Goal: Check status: Check status

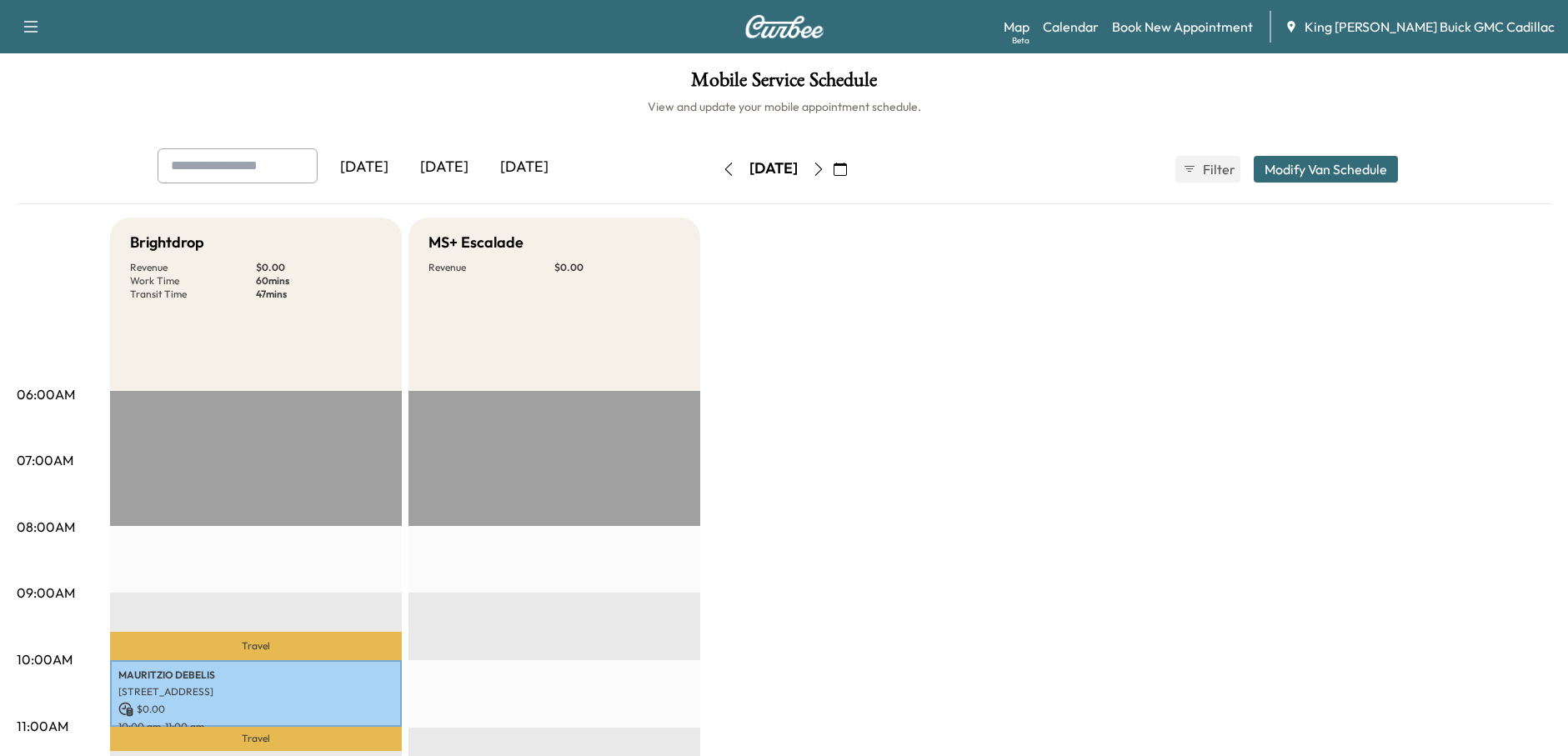
click at [461, 171] on div "[DATE]" at bounding box center [444, 167] width 80 height 38
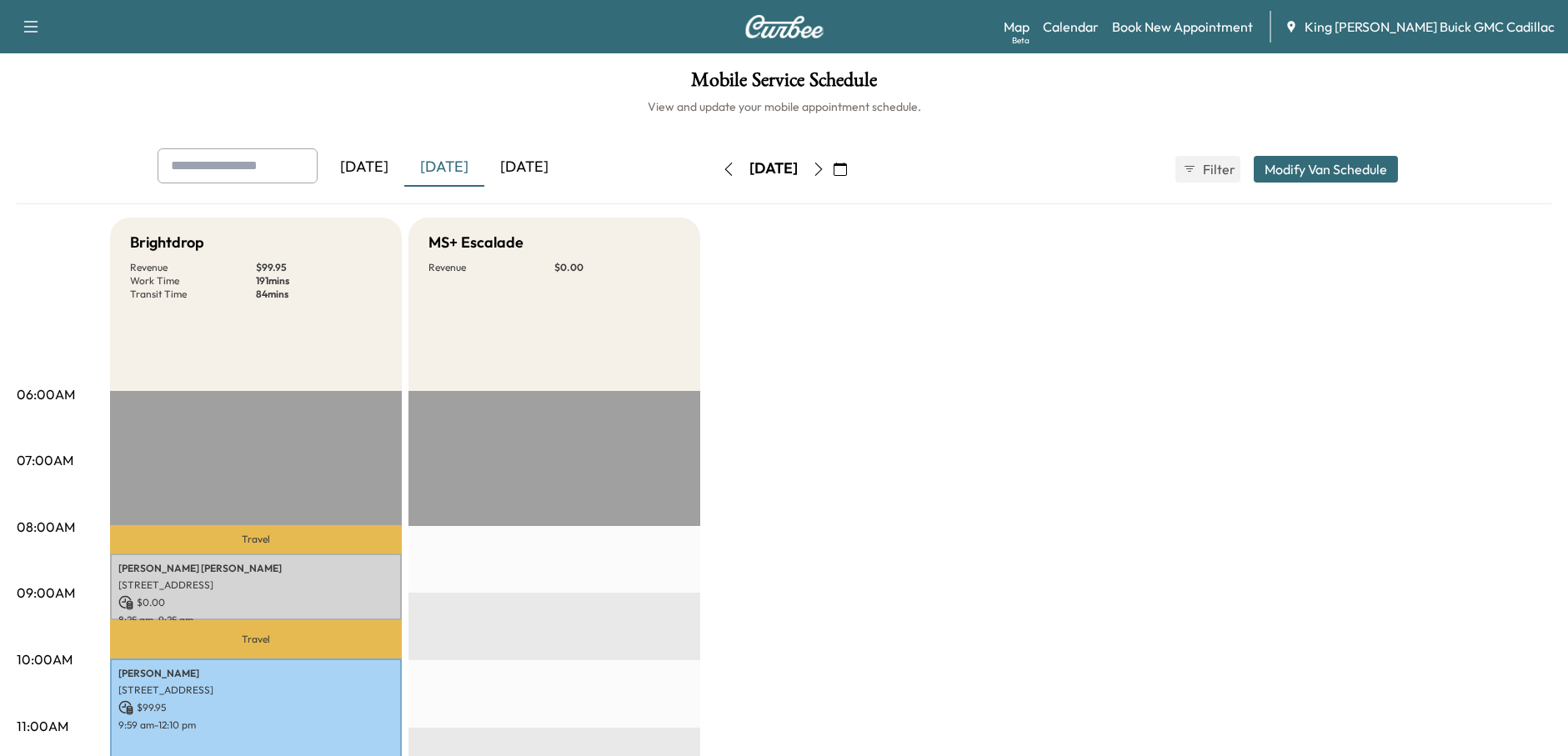
click at [377, 175] on div "[DATE]" at bounding box center [364, 167] width 80 height 38
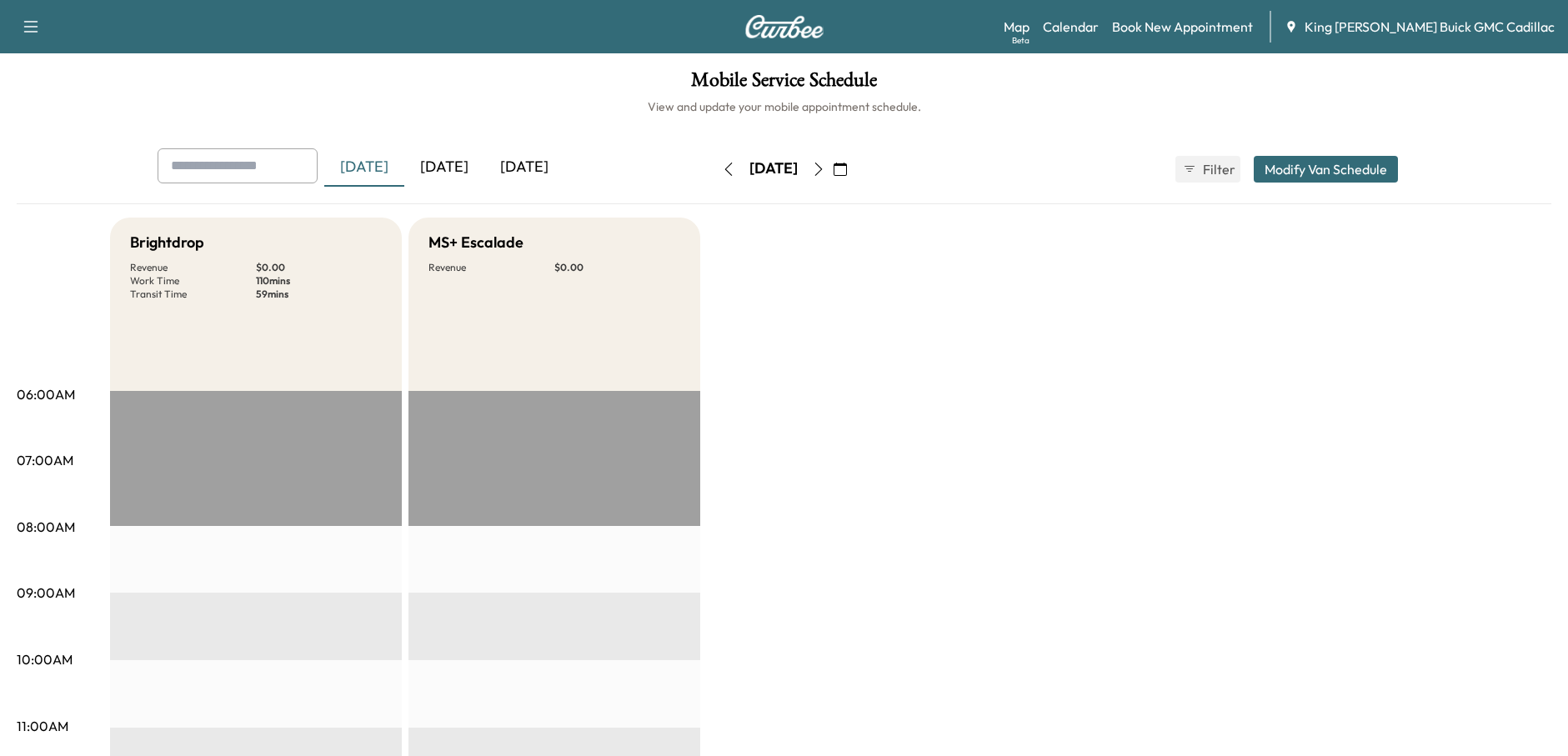
click at [448, 173] on div "[DATE]" at bounding box center [444, 167] width 80 height 38
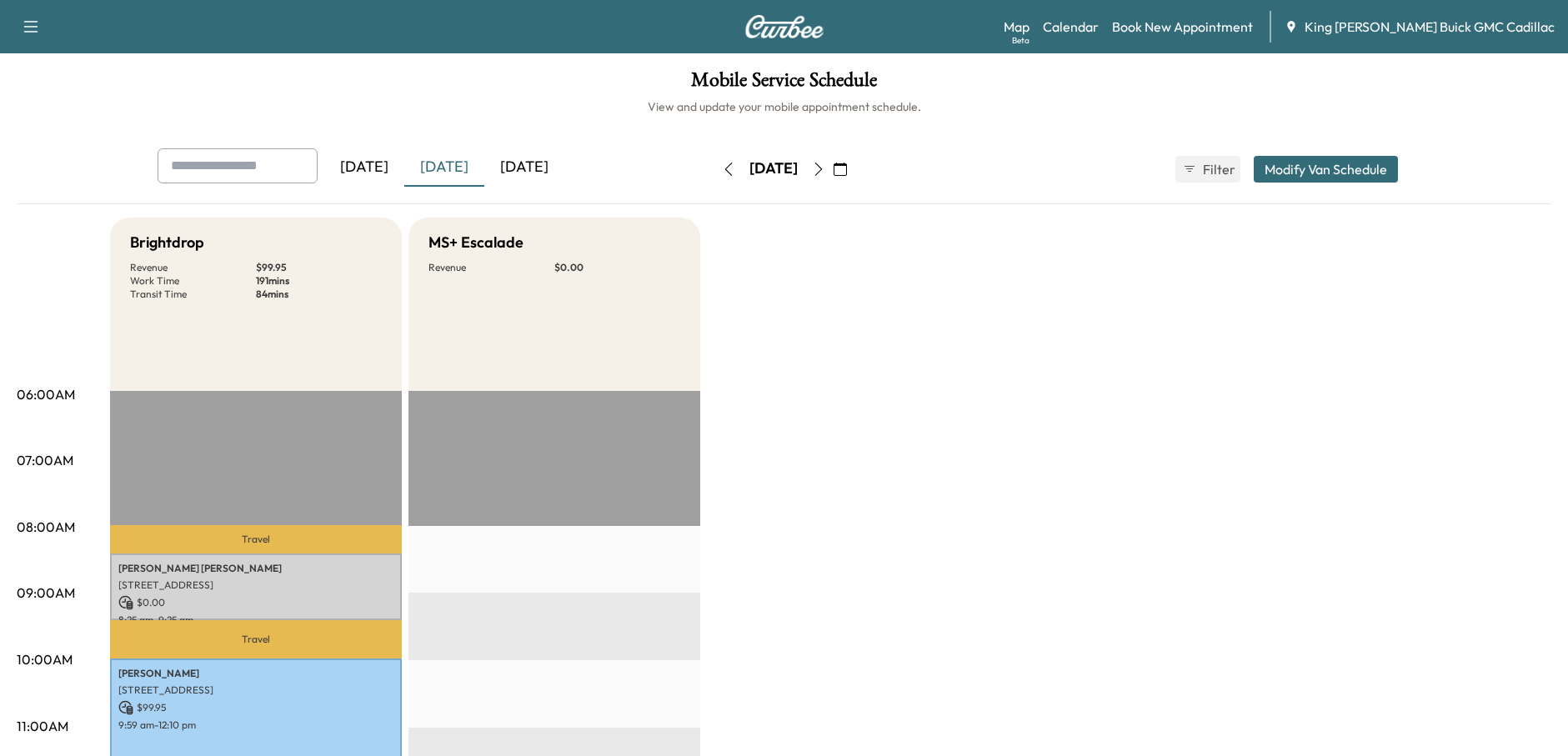
click at [533, 164] on div "[DATE]" at bounding box center [524, 167] width 80 height 38
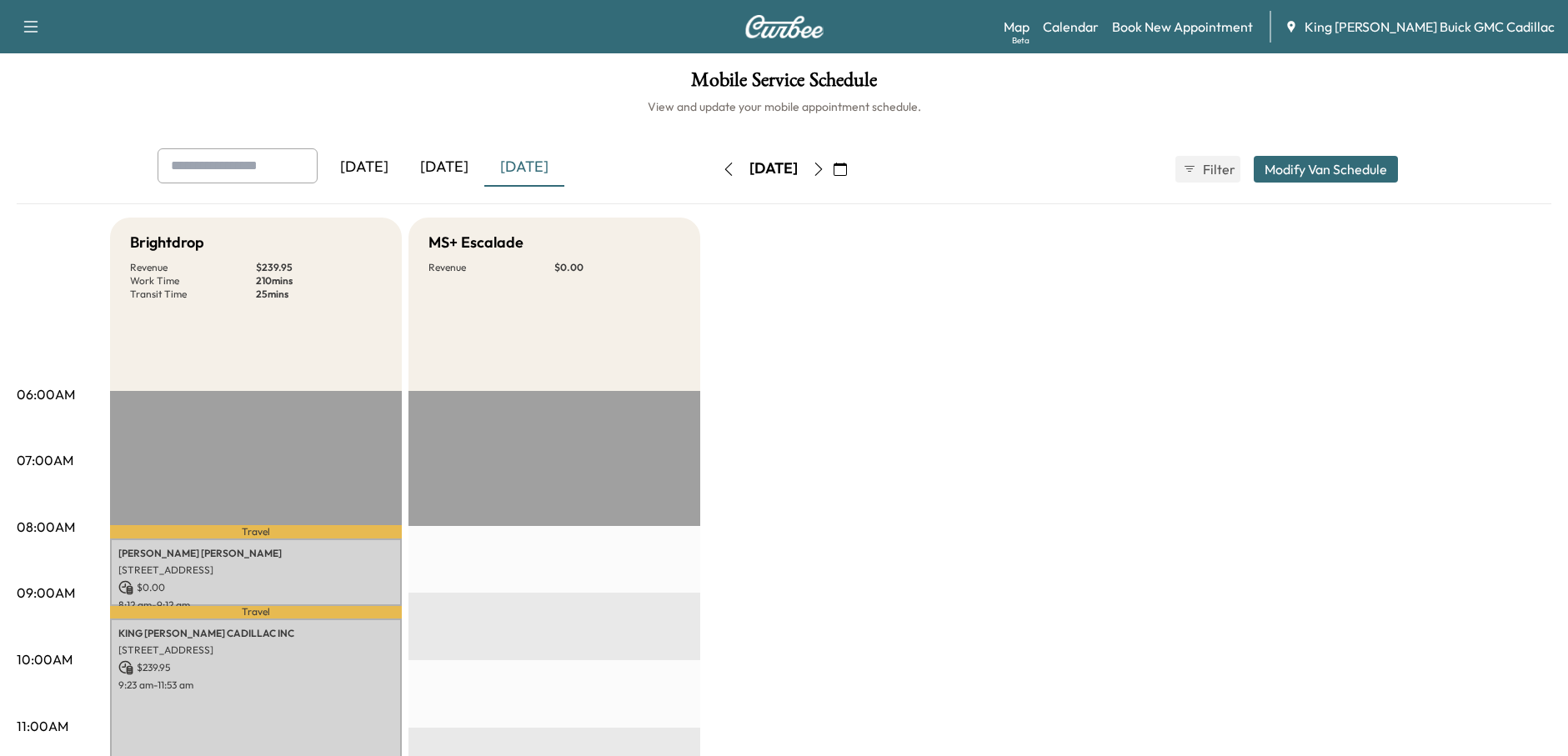
click at [847, 174] on icon "button" at bounding box center [840, 170] width 14 height 14
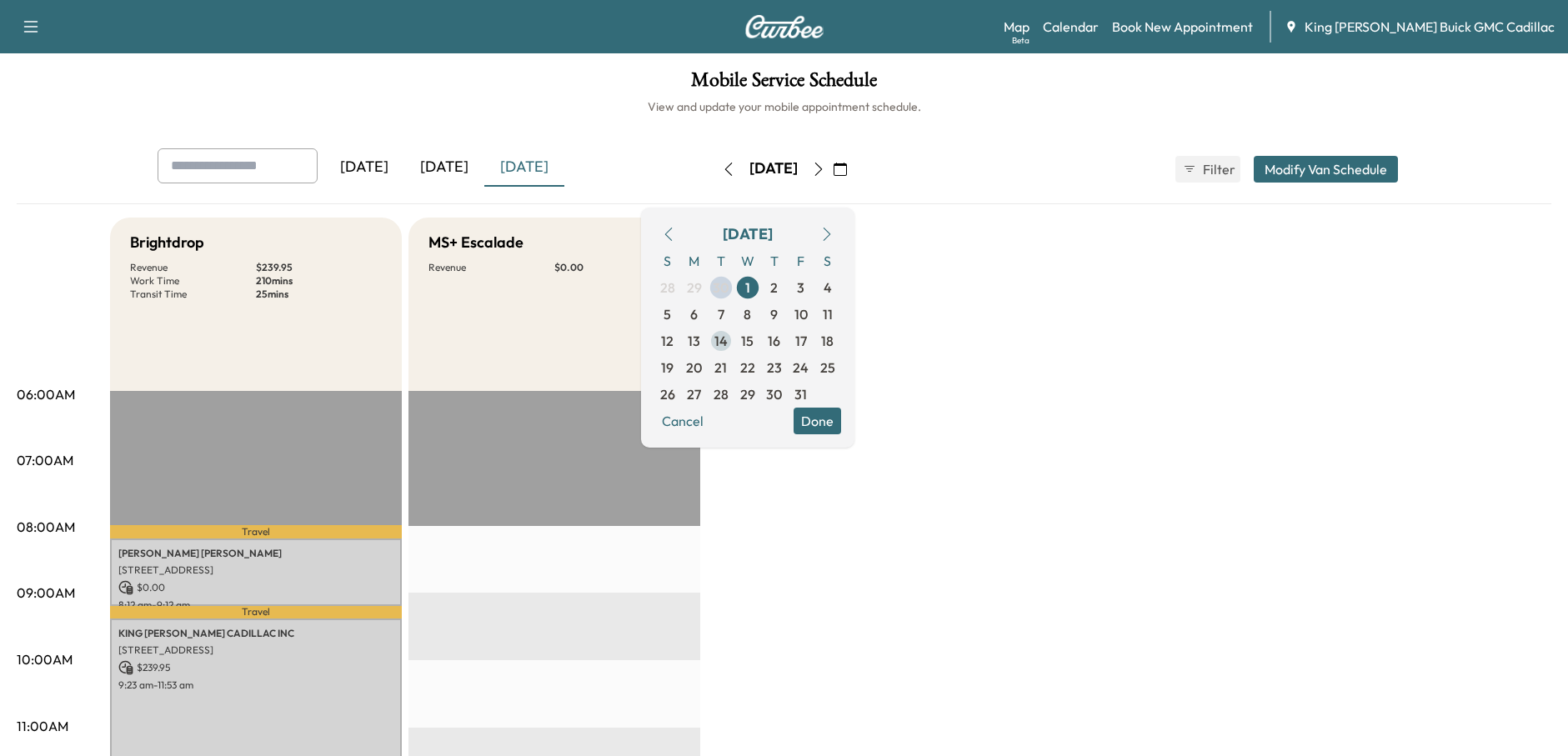
click at [728, 340] on span "14" at bounding box center [721, 341] width 14 height 20
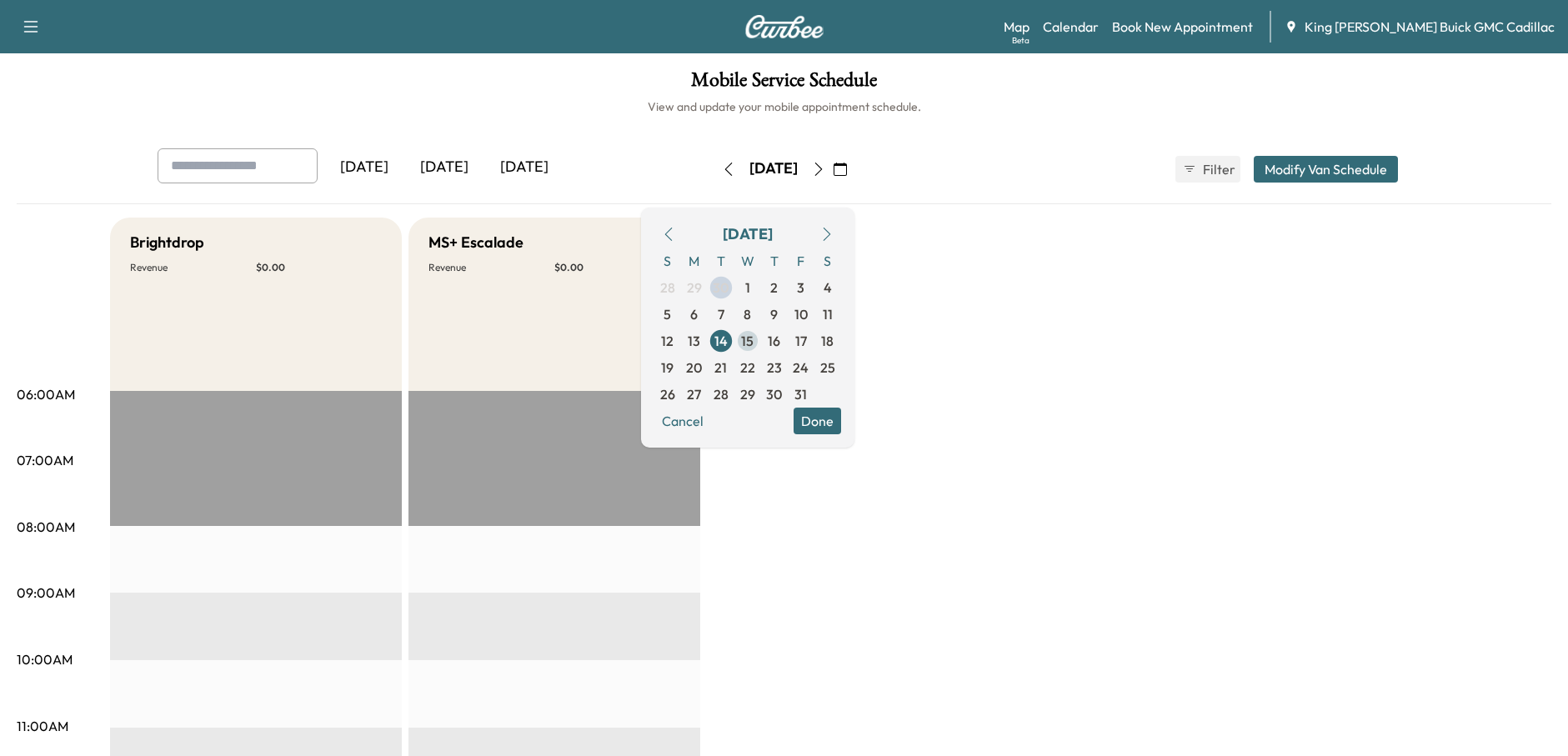
click at [753, 338] on span "15" at bounding box center [747, 341] width 13 height 20
click at [753, 340] on span "15" at bounding box center [747, 341] width 13 height 20
click at [847, 168] on icon "button" at bounding box center [840, 170] width 14 height 14
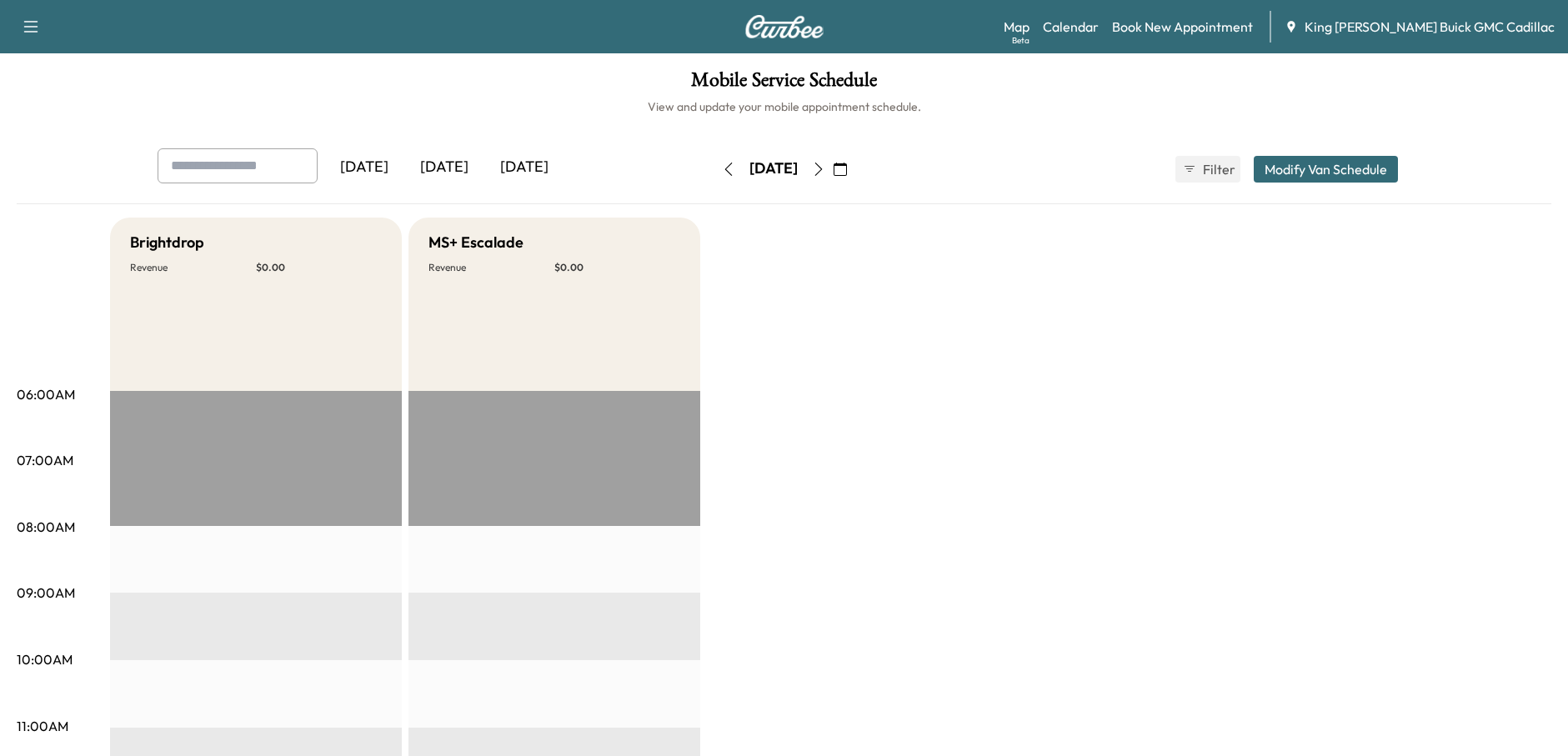
click at [847, 168] on icon "button" at bounding box center [840, 170] width 14 height 14
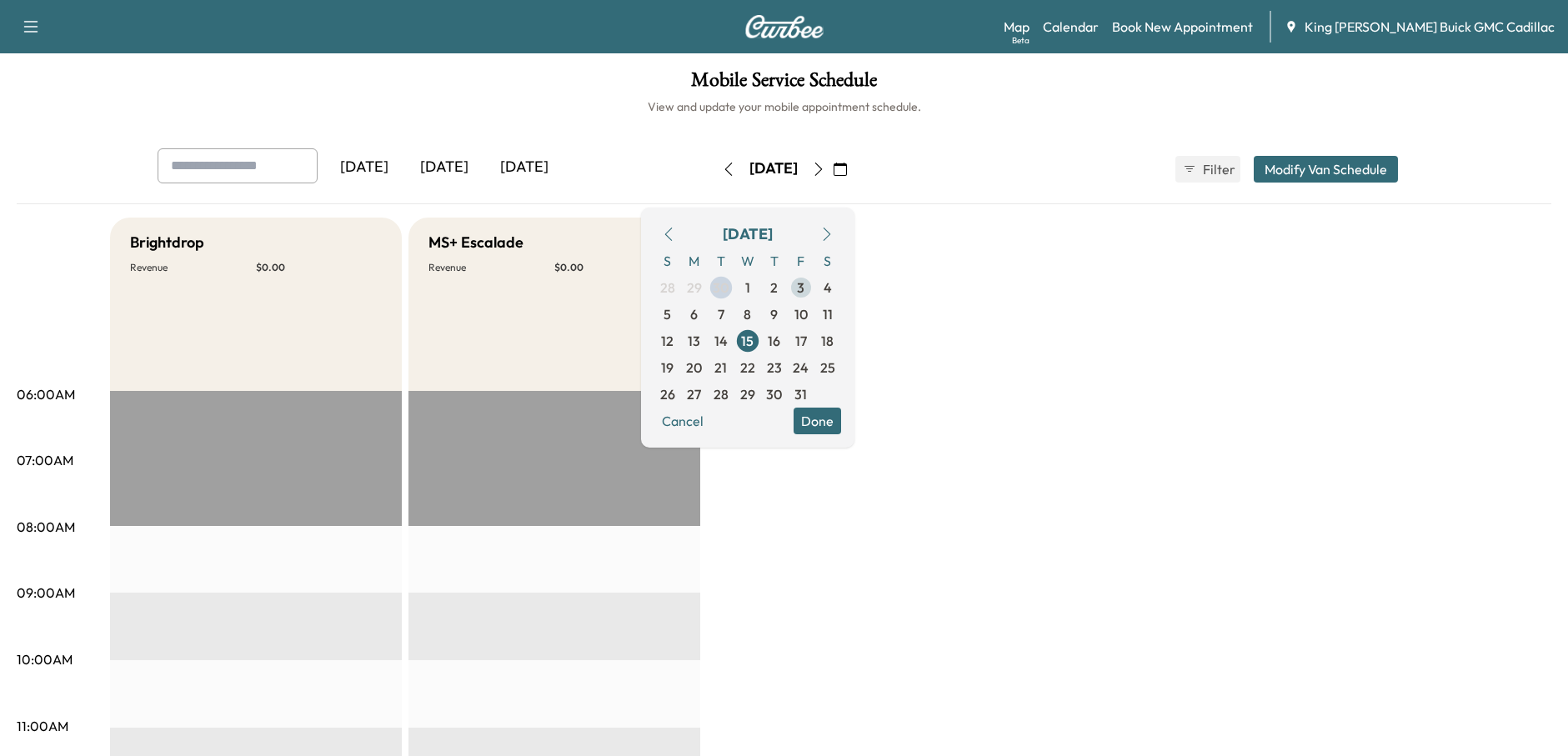
click at [805, 282] on span "3" at bounding box center [800, 288] width 8 height 20
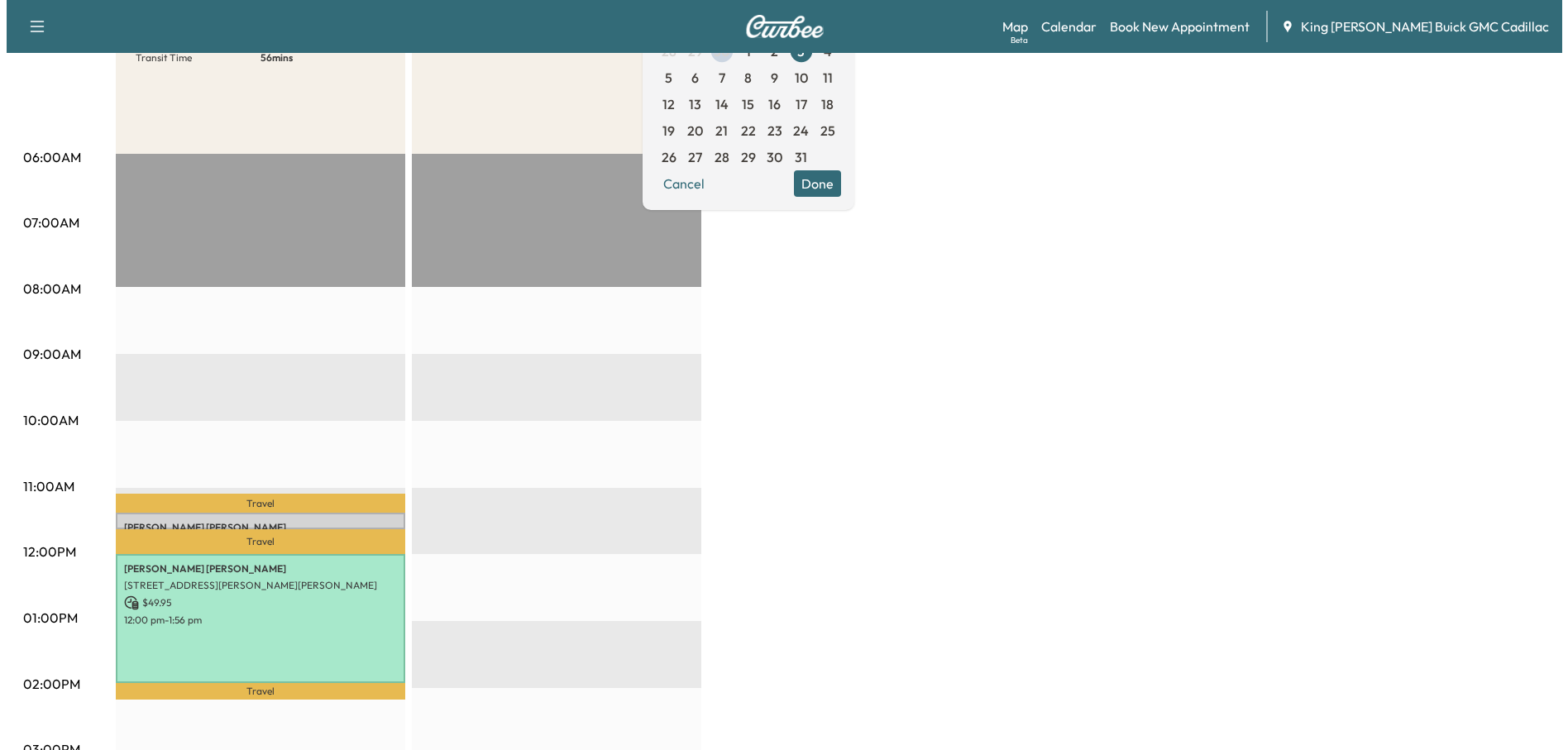
scroll to position [248, 0]
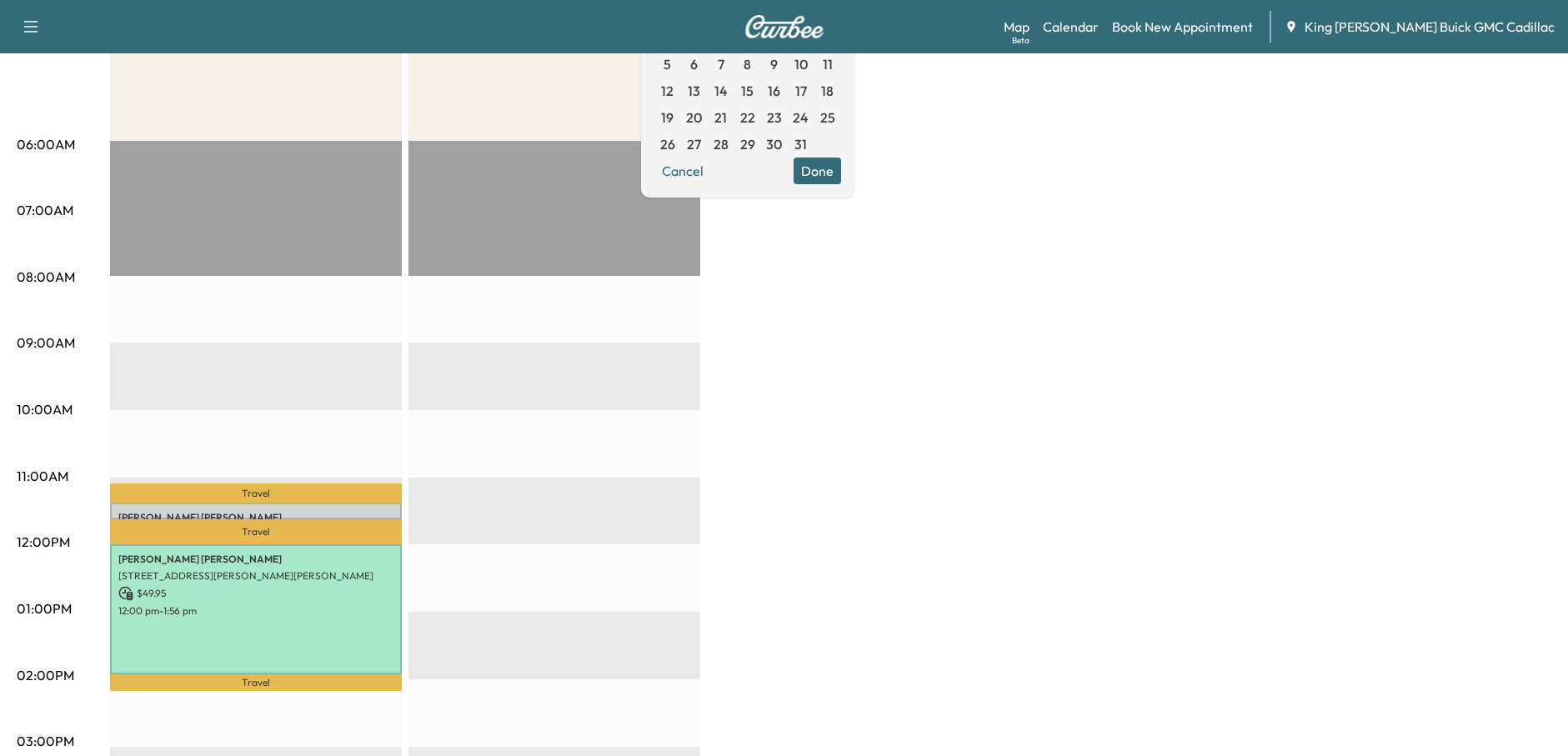
click at [247, 498] on p "Travel" at bounding box center [256, 493] width 292 height 19
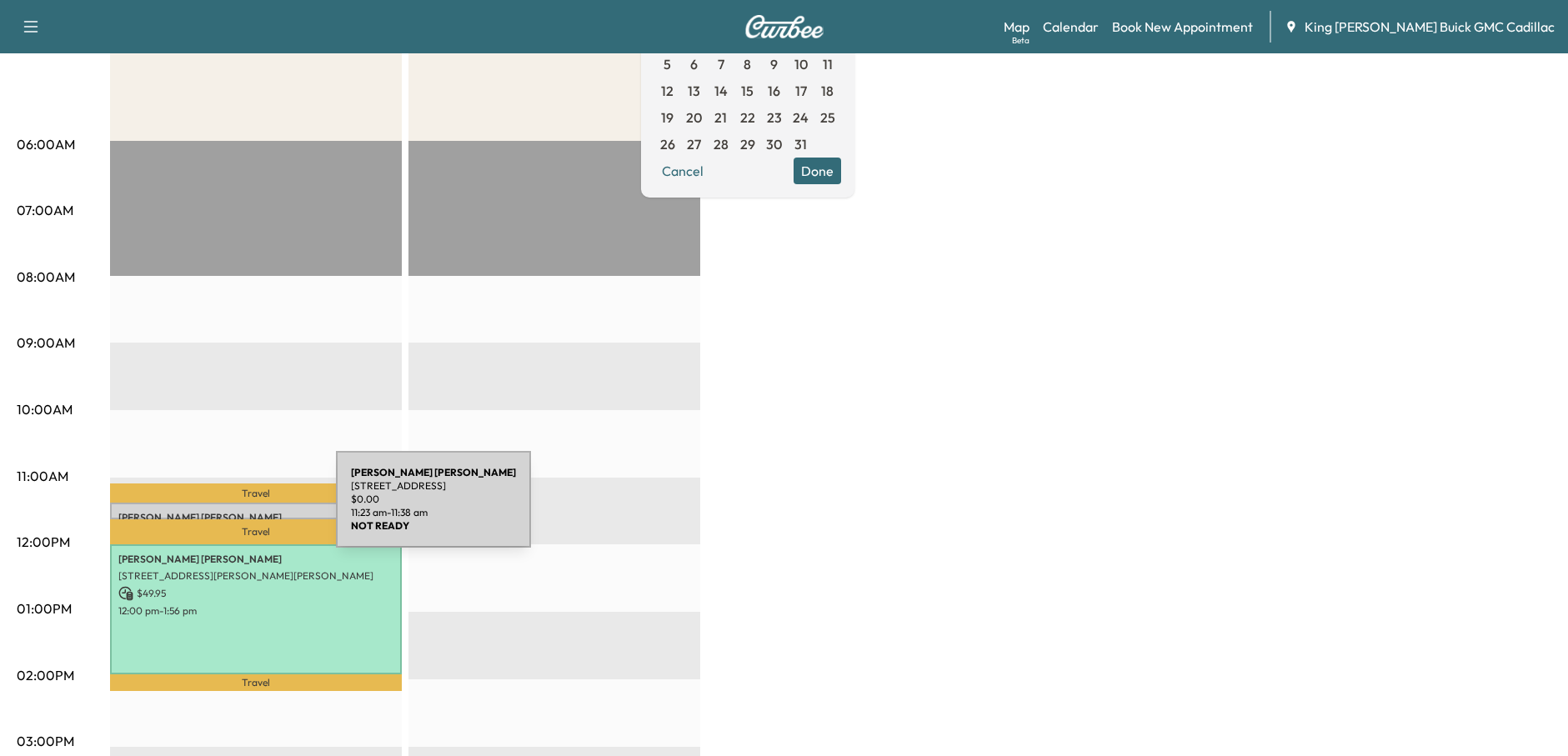
click at [211, 511] on p "[PERSON_NAME]" at bounding box center [256, 518] width 275 height 14
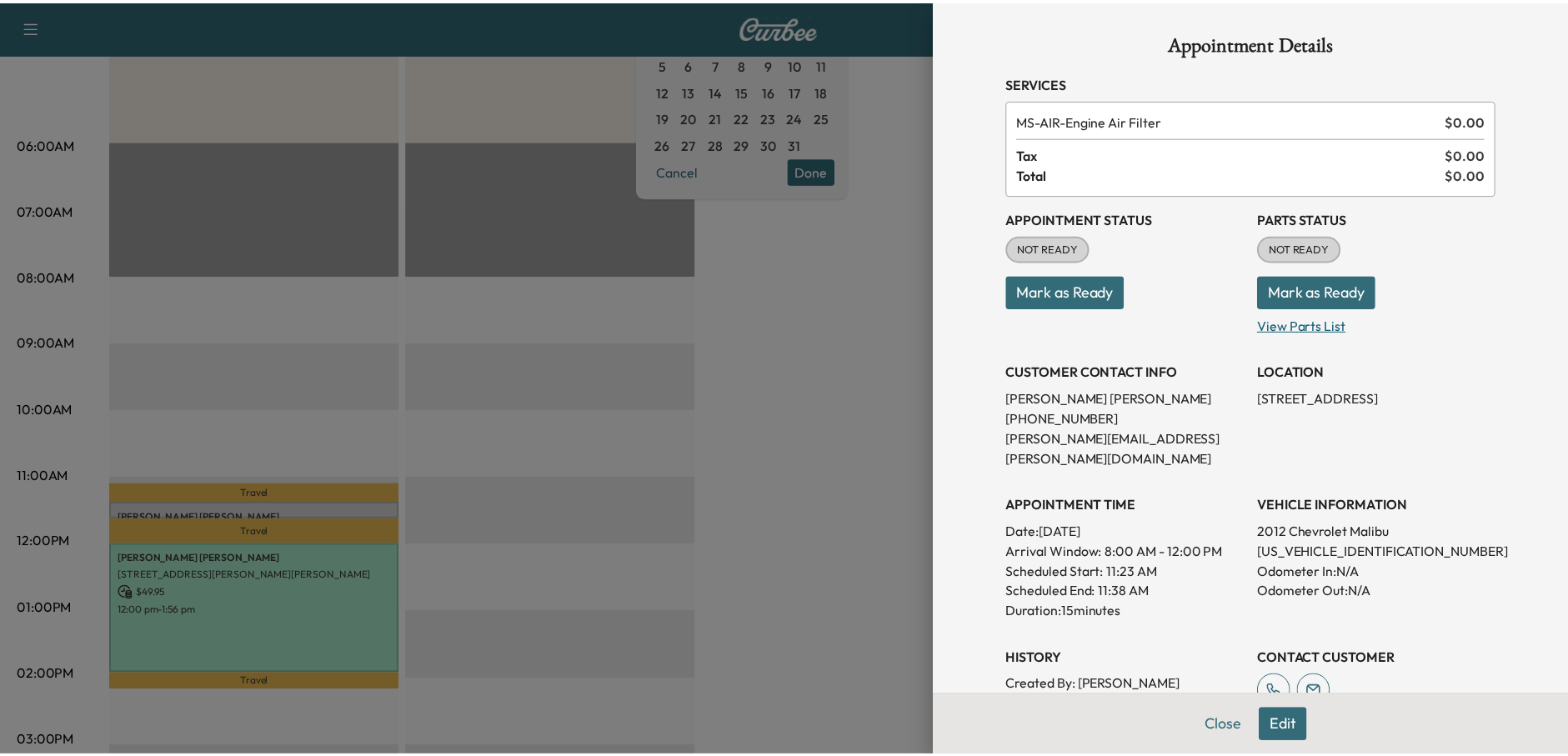
scroll to position [0, 0]
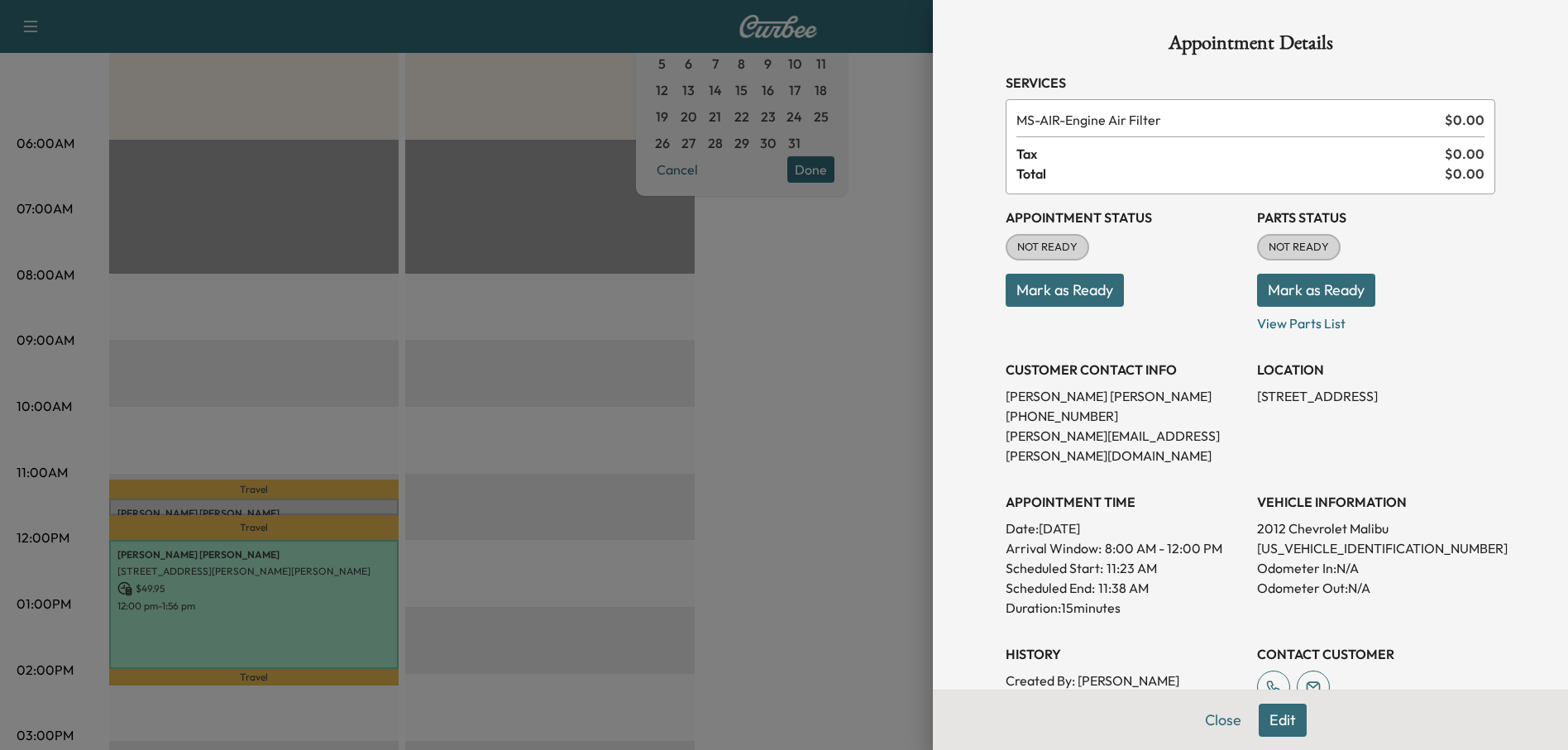
click at [781, 365] on div at bounding box center [784, 375] width 1568 height 750
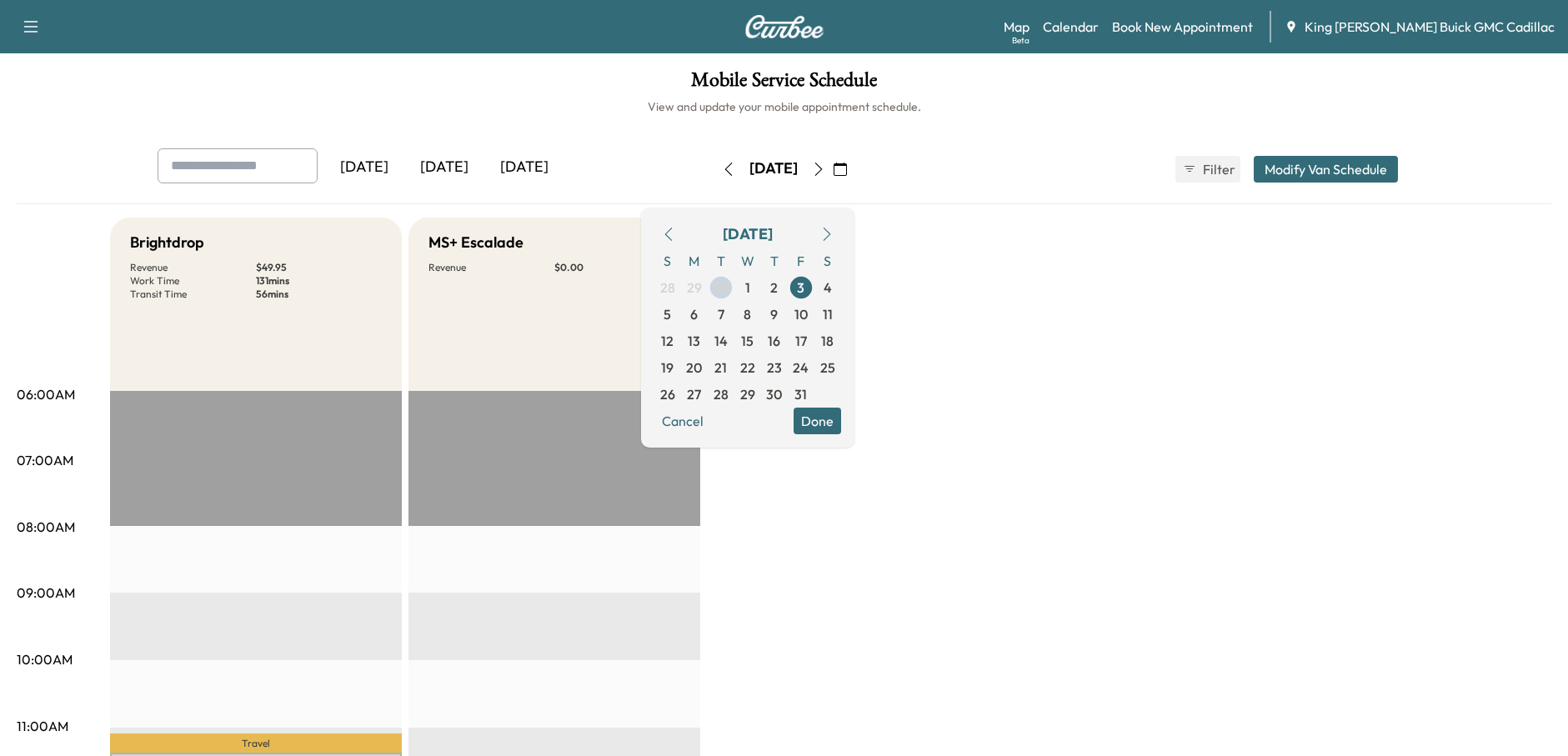
click at [855, 168] on button "button" at bounding box center [840, 170] width 29 height 27
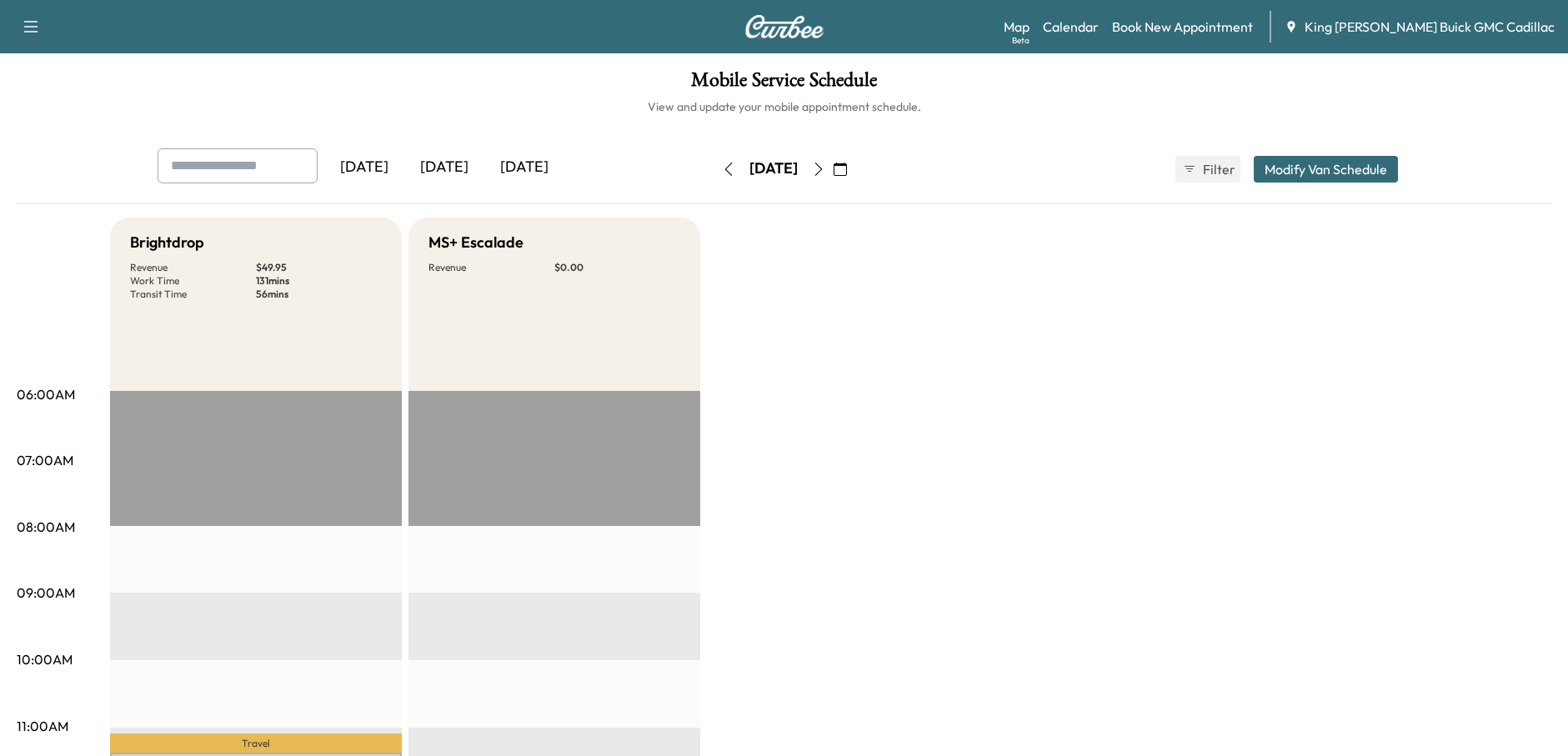
click at [855, 170] on button "button" at bounding box center [840, 170] width 29 height 27
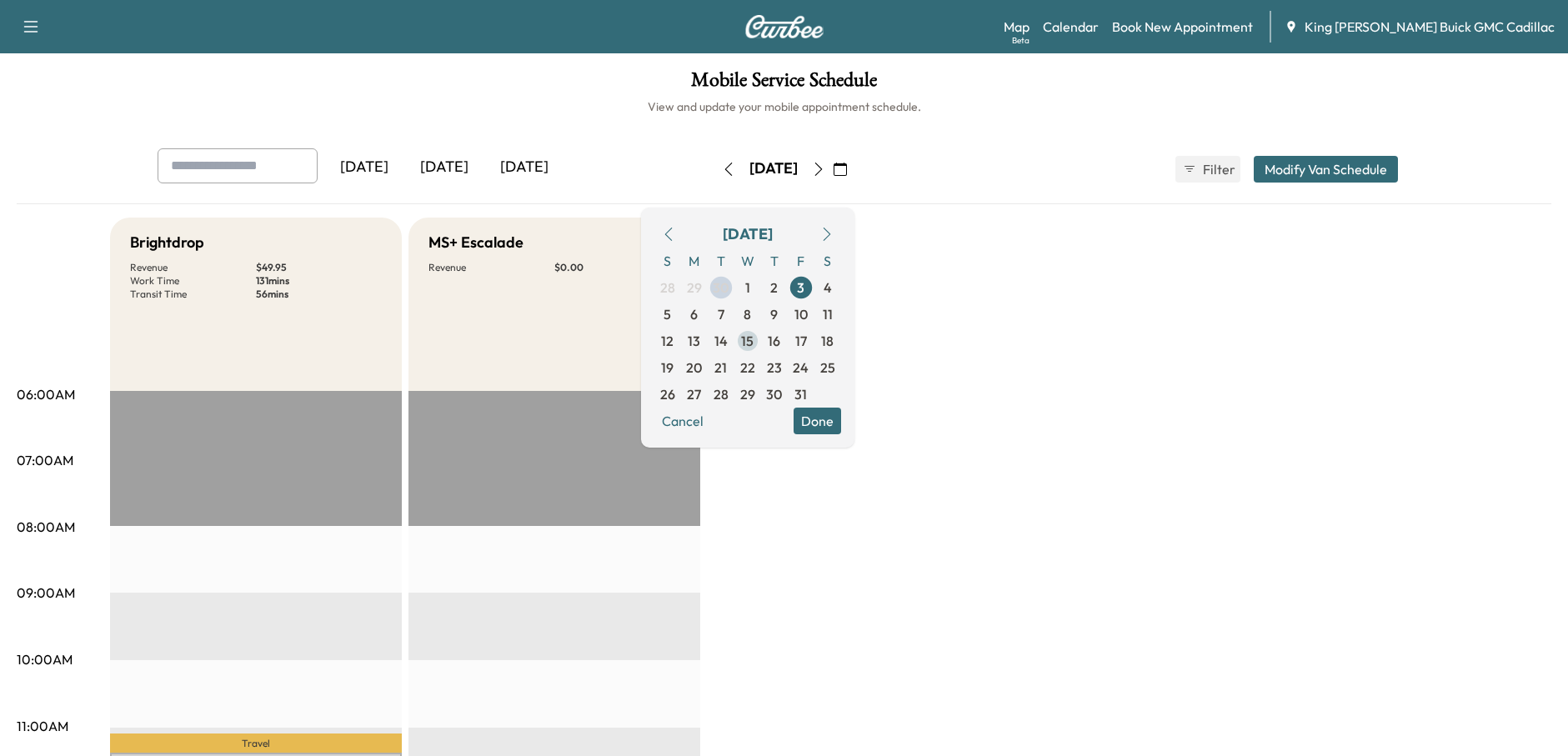
click at [753, 340] on span "15" at bounding box center [747, 341] width 13 height 20
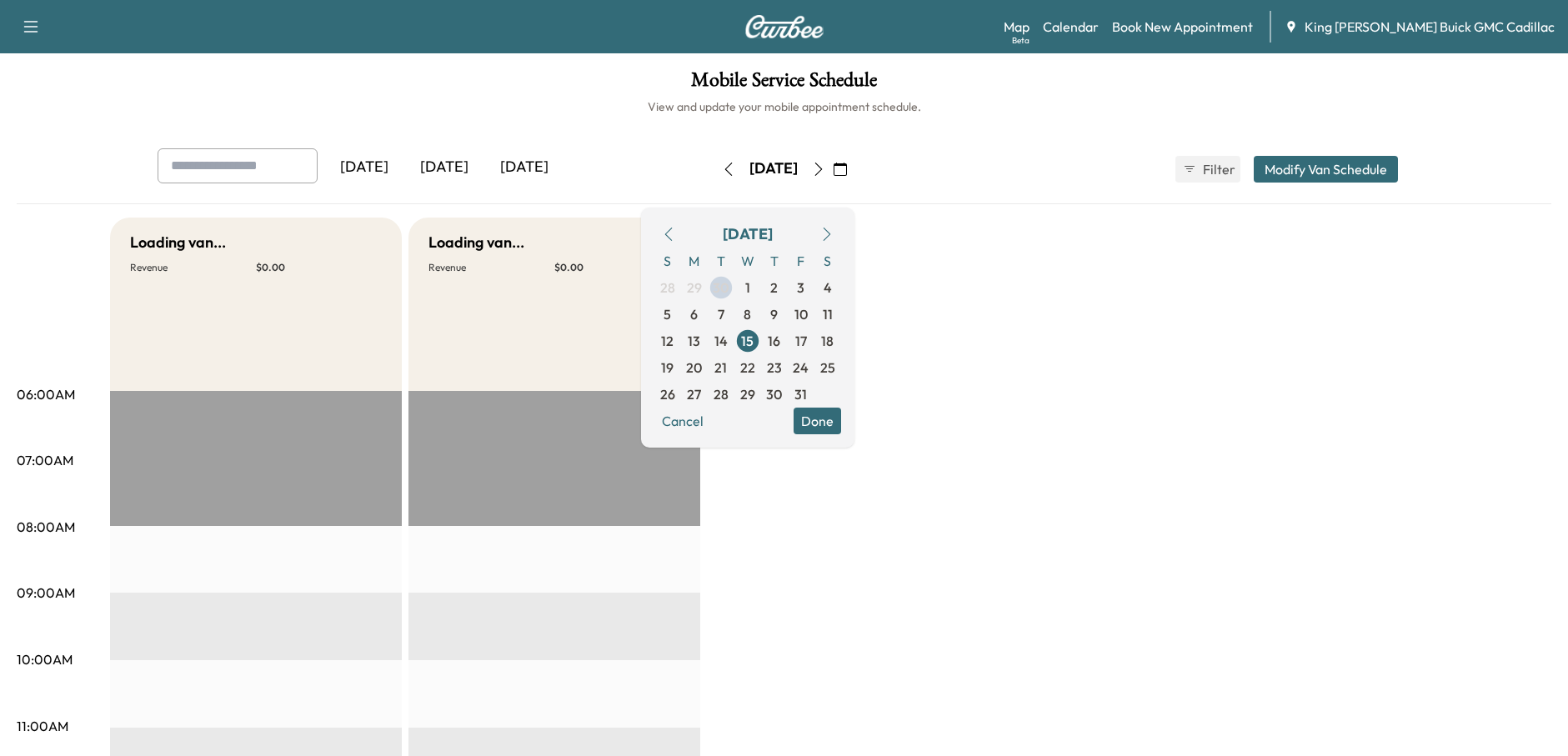
click at [841, 422] on button "Done" at bounding box center [817, 422] width 47 height 27
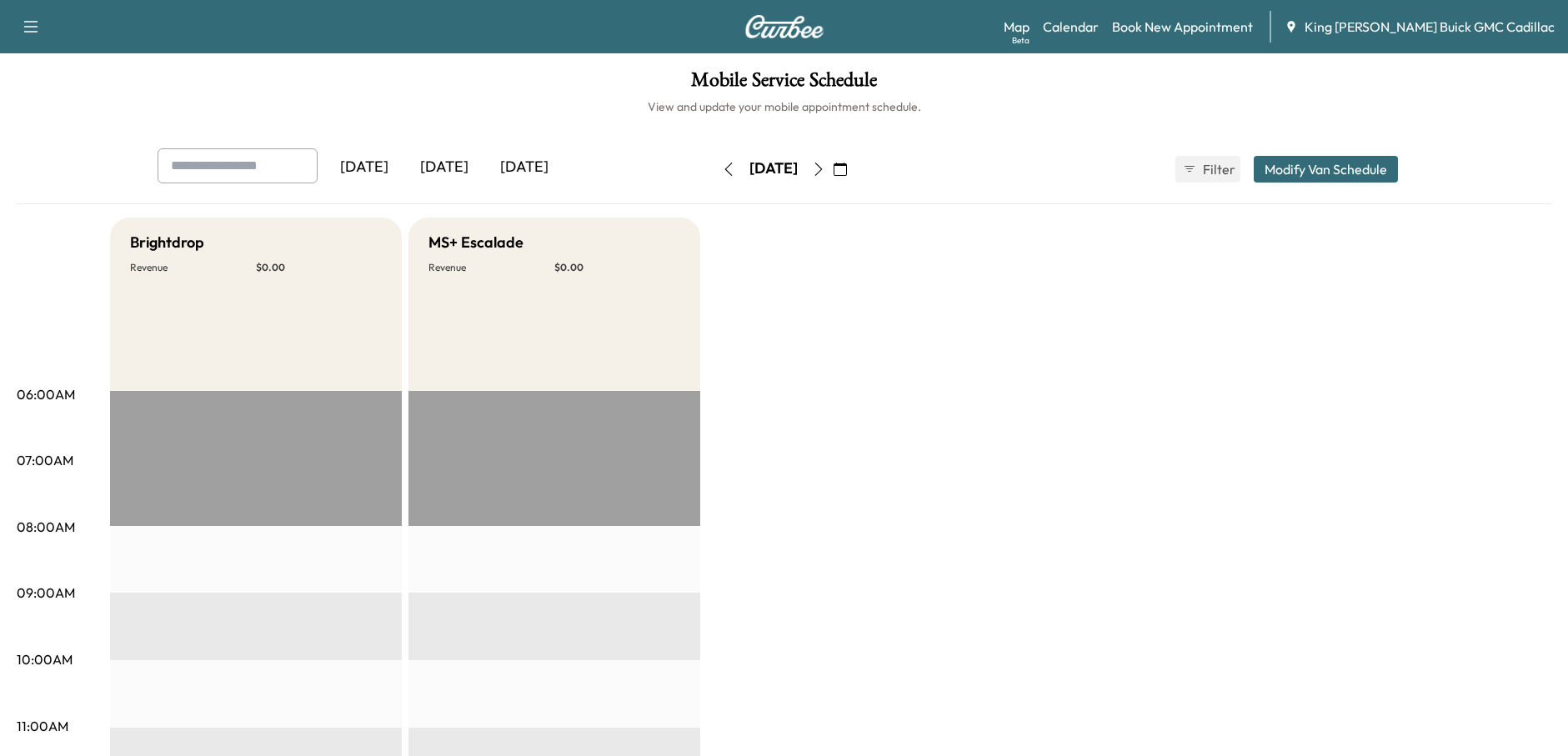
click at [722, 165] on icon "button" at bounding box center [729, 170] width 14 height 14
click at [847, 163] on icon "button" at bounding box center [840, 170] width 14 height 14
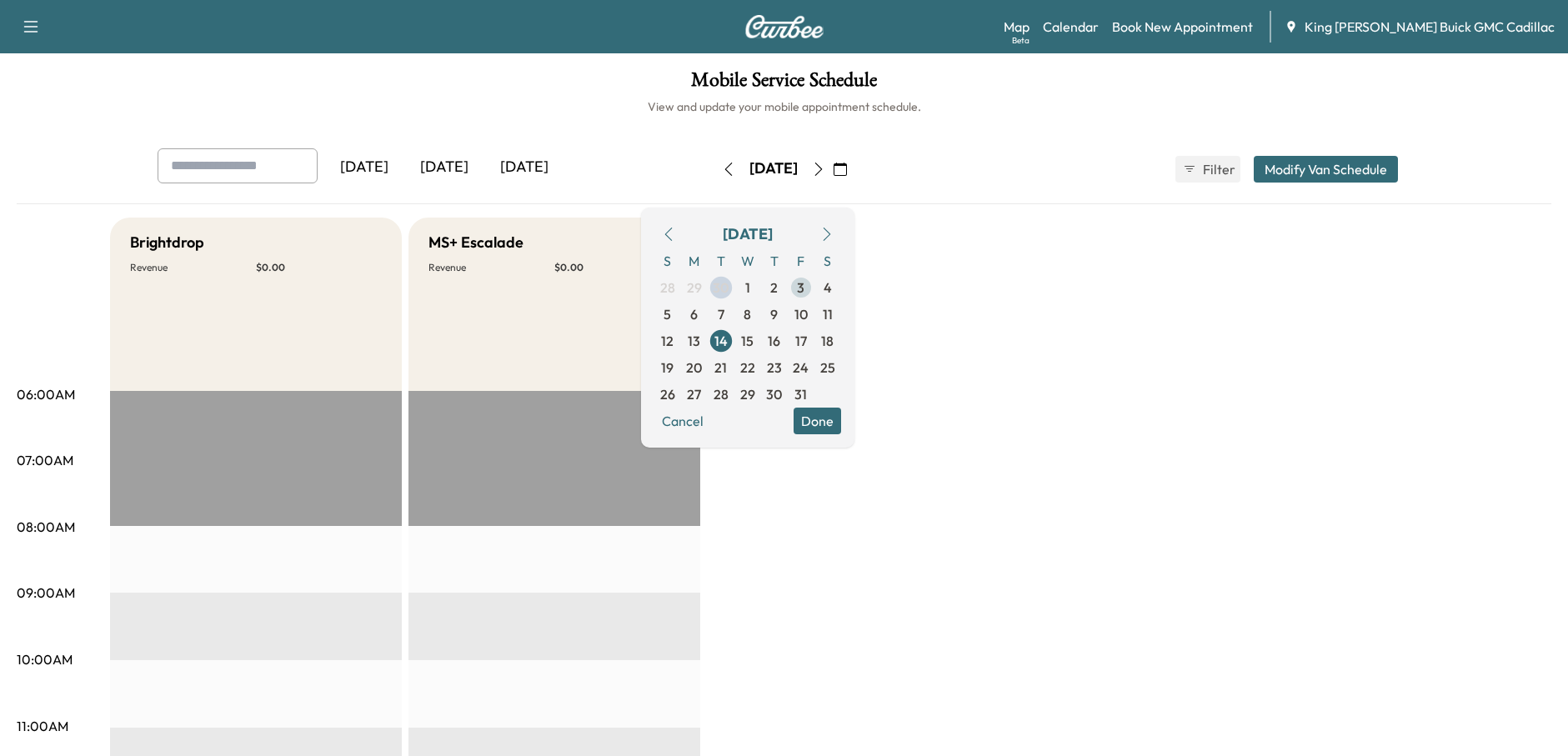
click at [805, 285] on span "3" at bounding box center [800, 288] width 8 height 20
